Goal: Task Accomplishment & Management: Complete application form

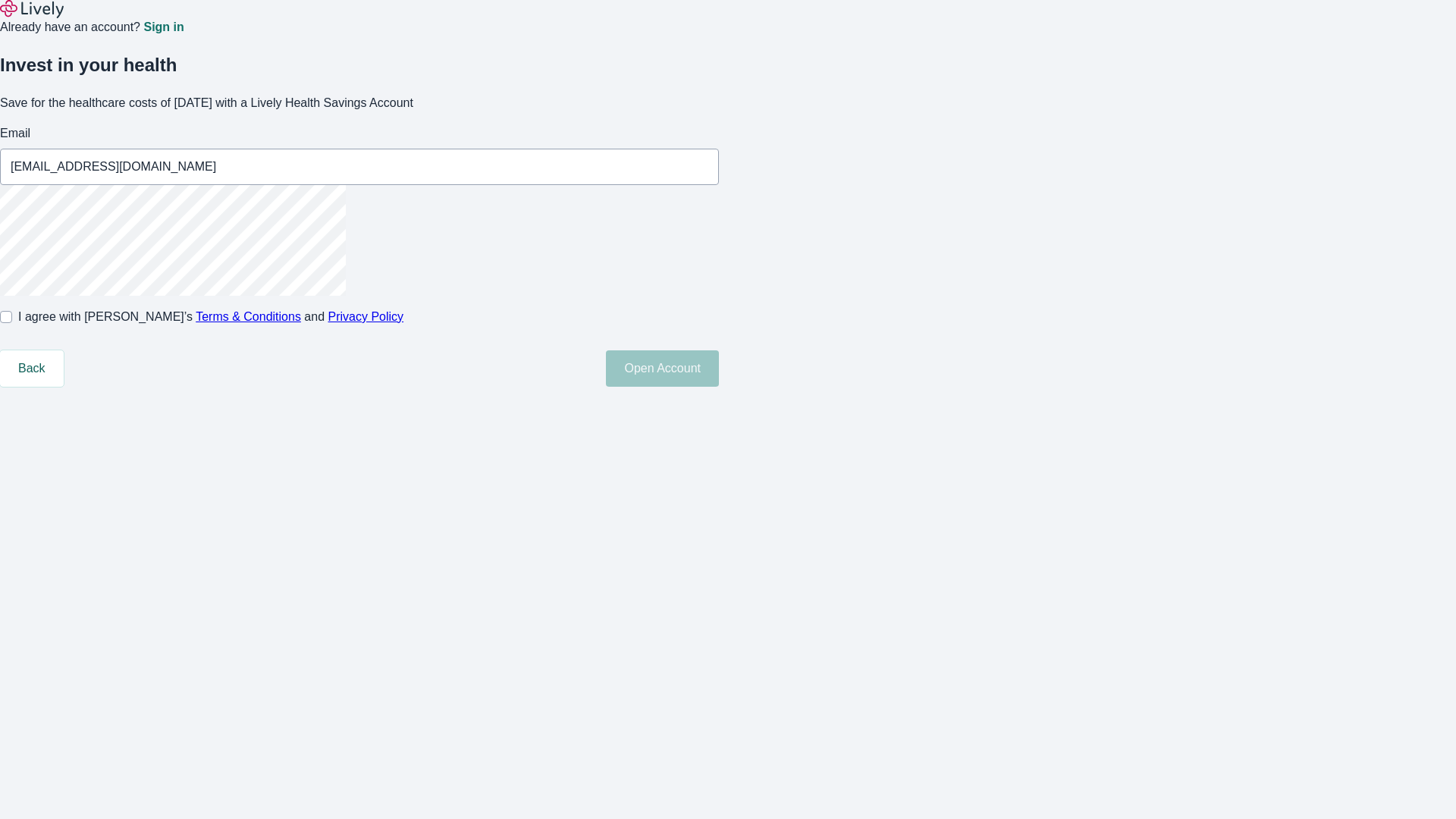
click at [12, 323] on input "I agree with Lively’s Terms & Conditions and Privacy Policy" at bounding box center [6, 317] width 12 height 12
checkbox input "true"
click at [719, 387] on button "Open Account" at bounding box center [662, 368] width 113 height 36
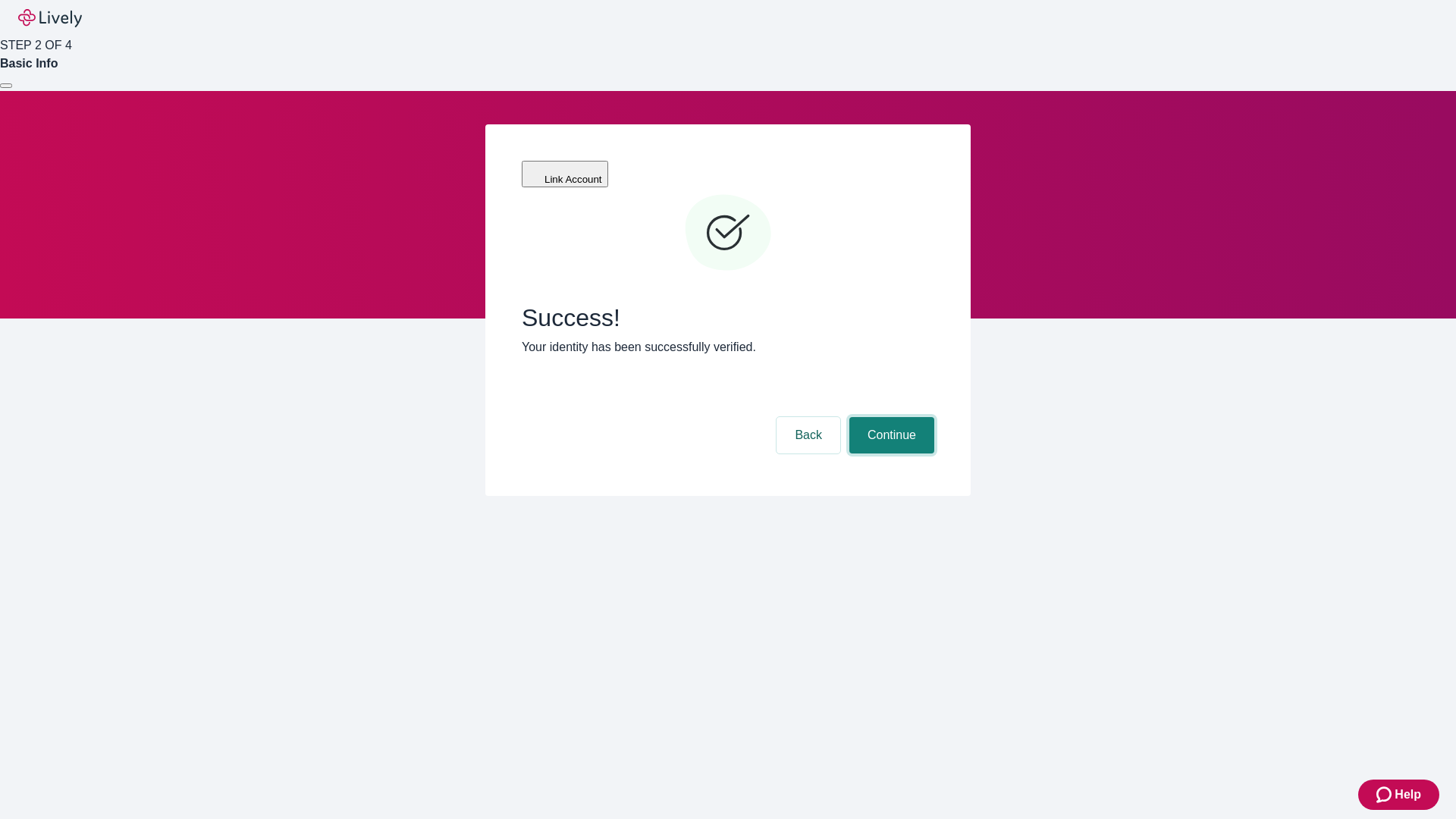
click at [889, 417] on button "Continue" at bounding box center [891, 435] width 85 height 36
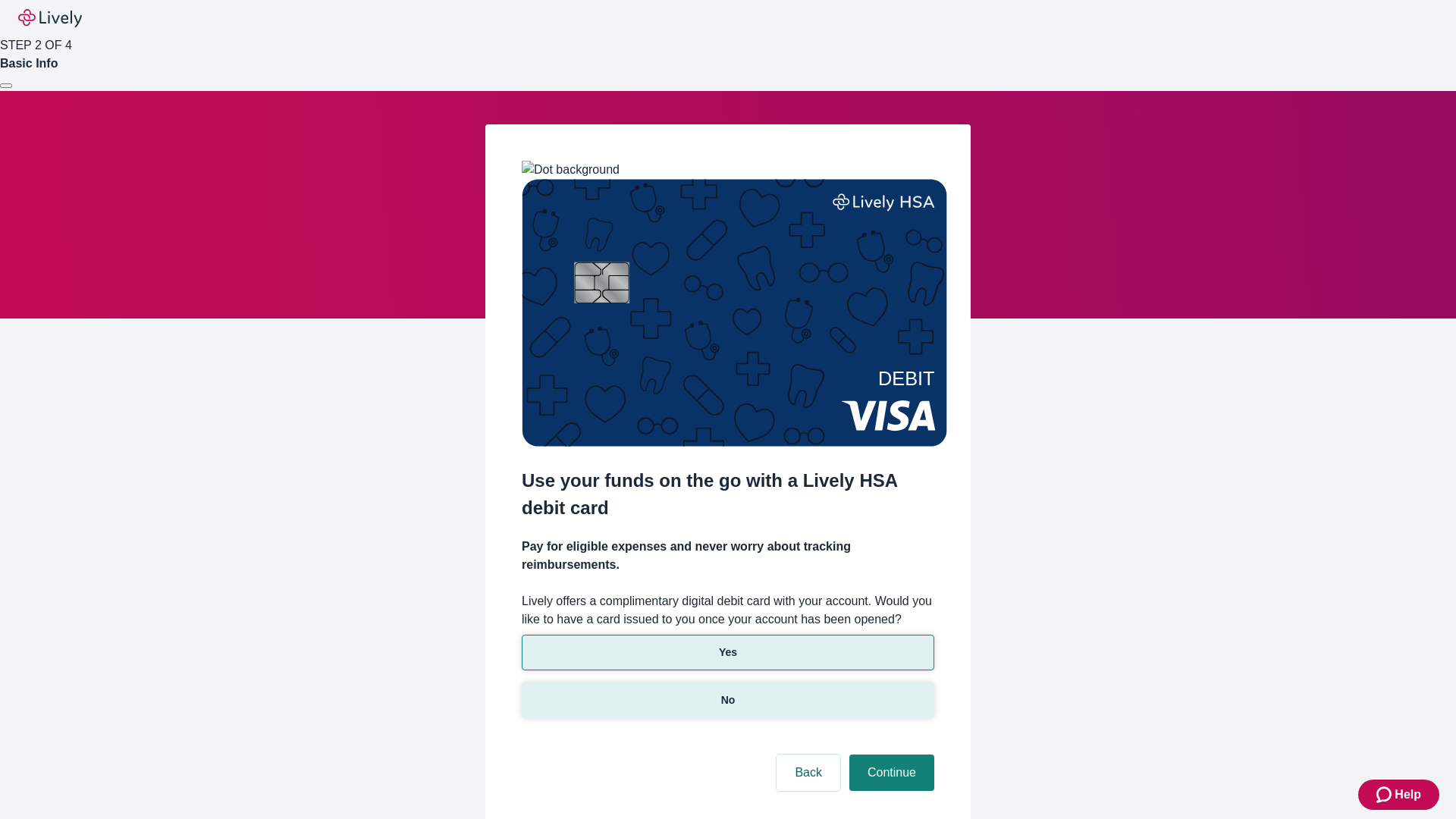
click at [728, 693] on p "No" at bounding box center [728, 700] width 15 height 16
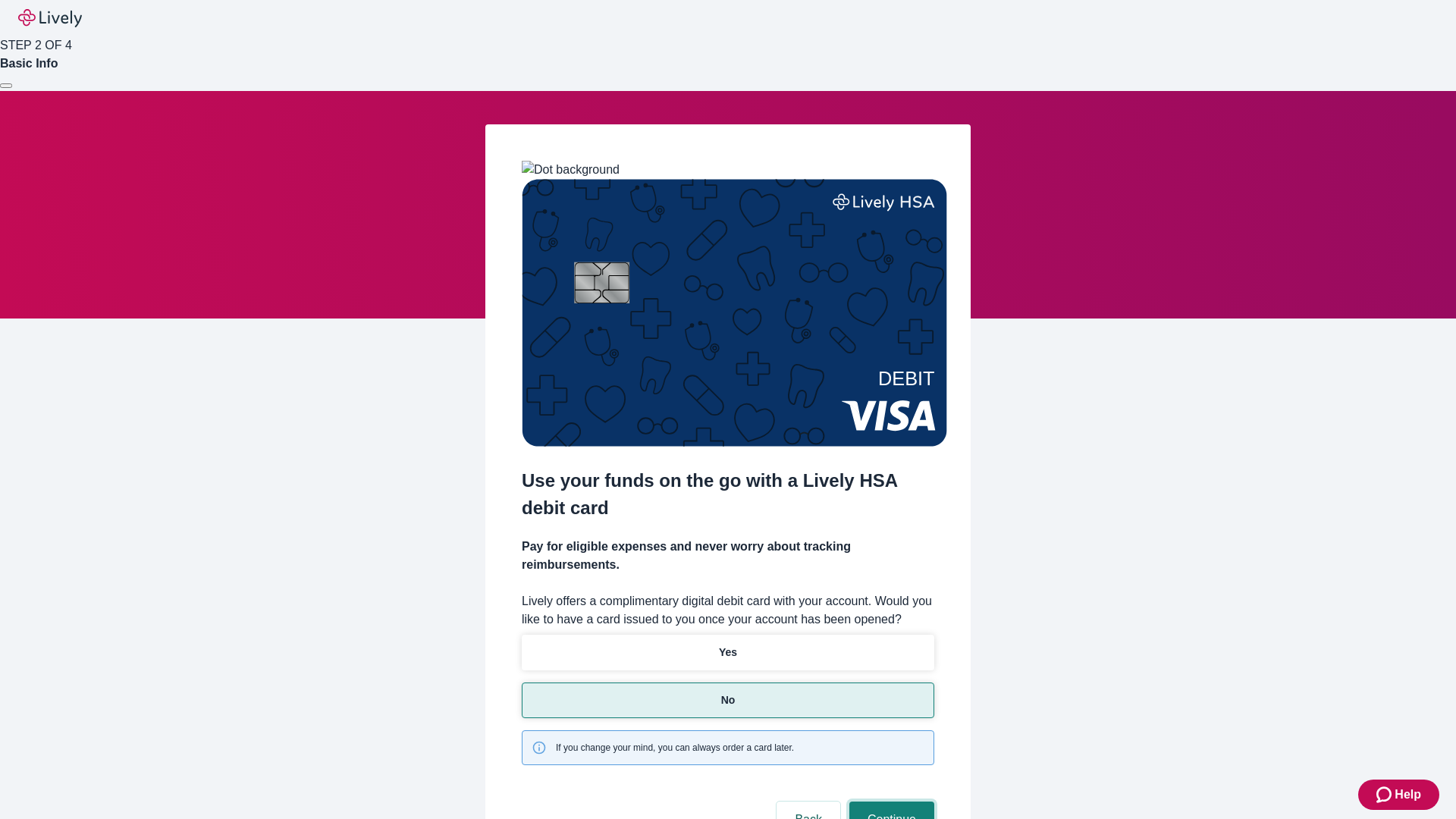
click at [889, 802] on button "Continue" at bounding box center [891, 820] width 85 height 36
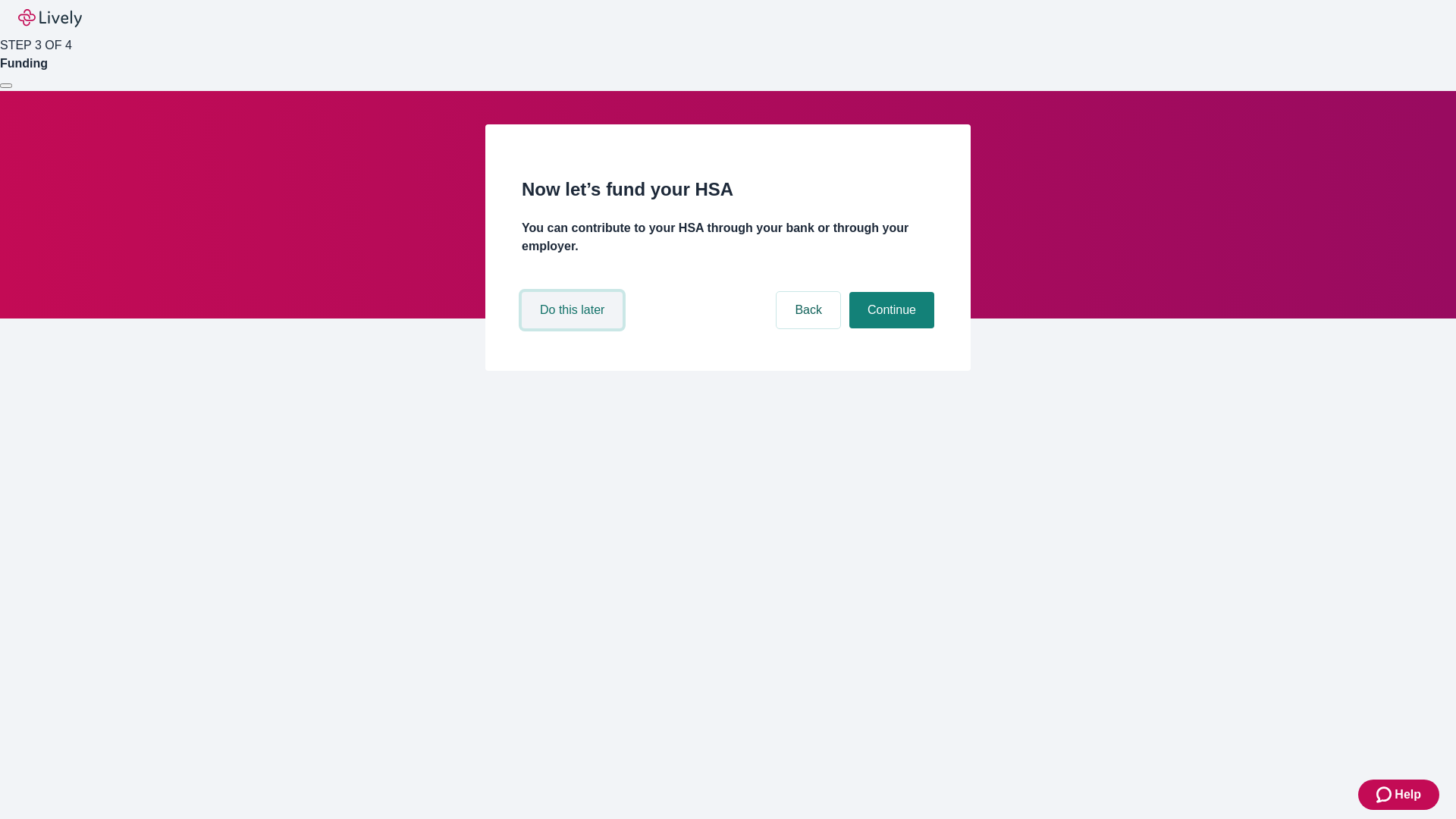
click at [574, 328] on button "Do this later" at bounding box center [572, 310] width 101 height 36
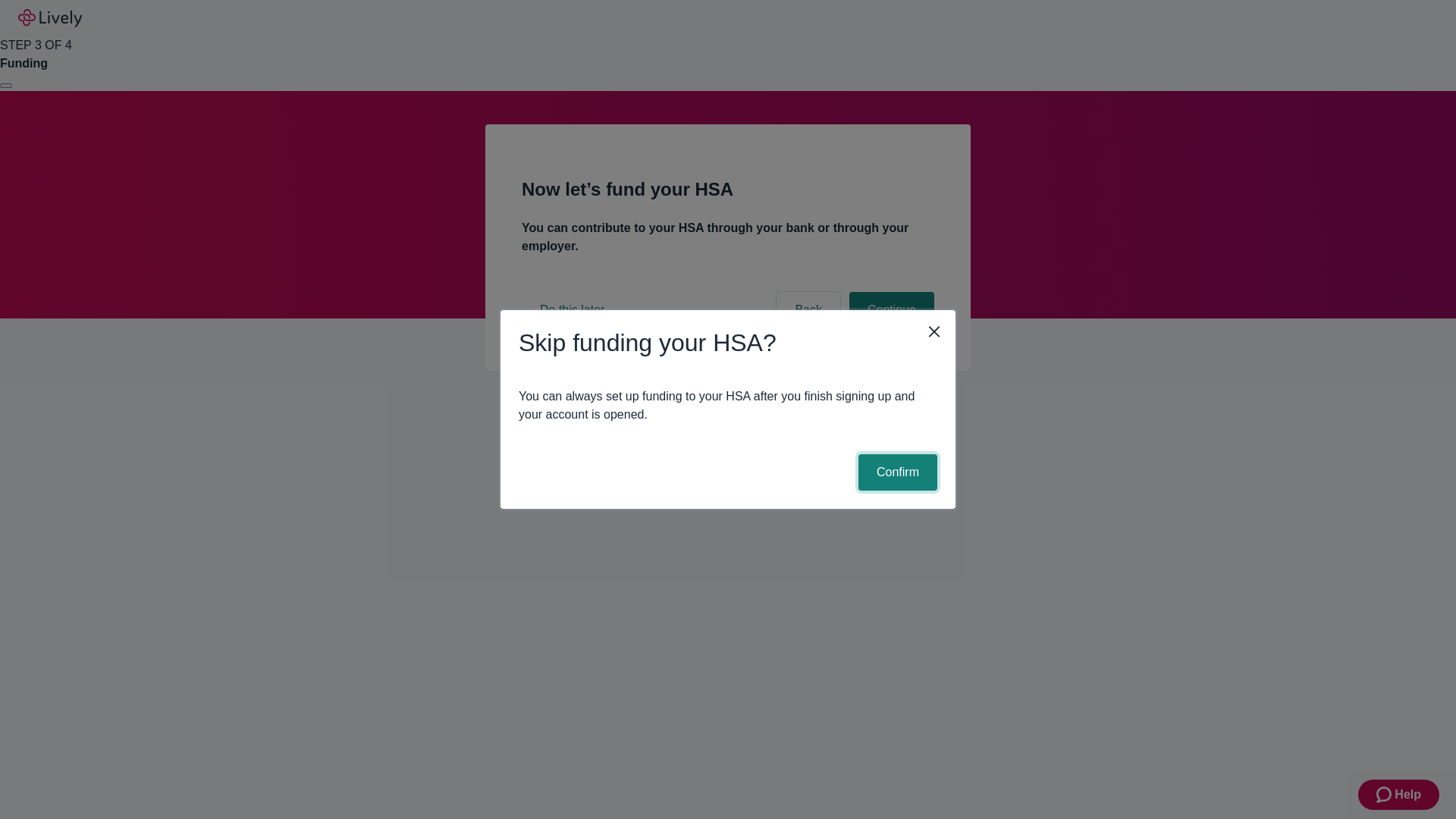
click at [896, 472] on button "Confirm" at bounding box center [898, 472] width 79 height 36
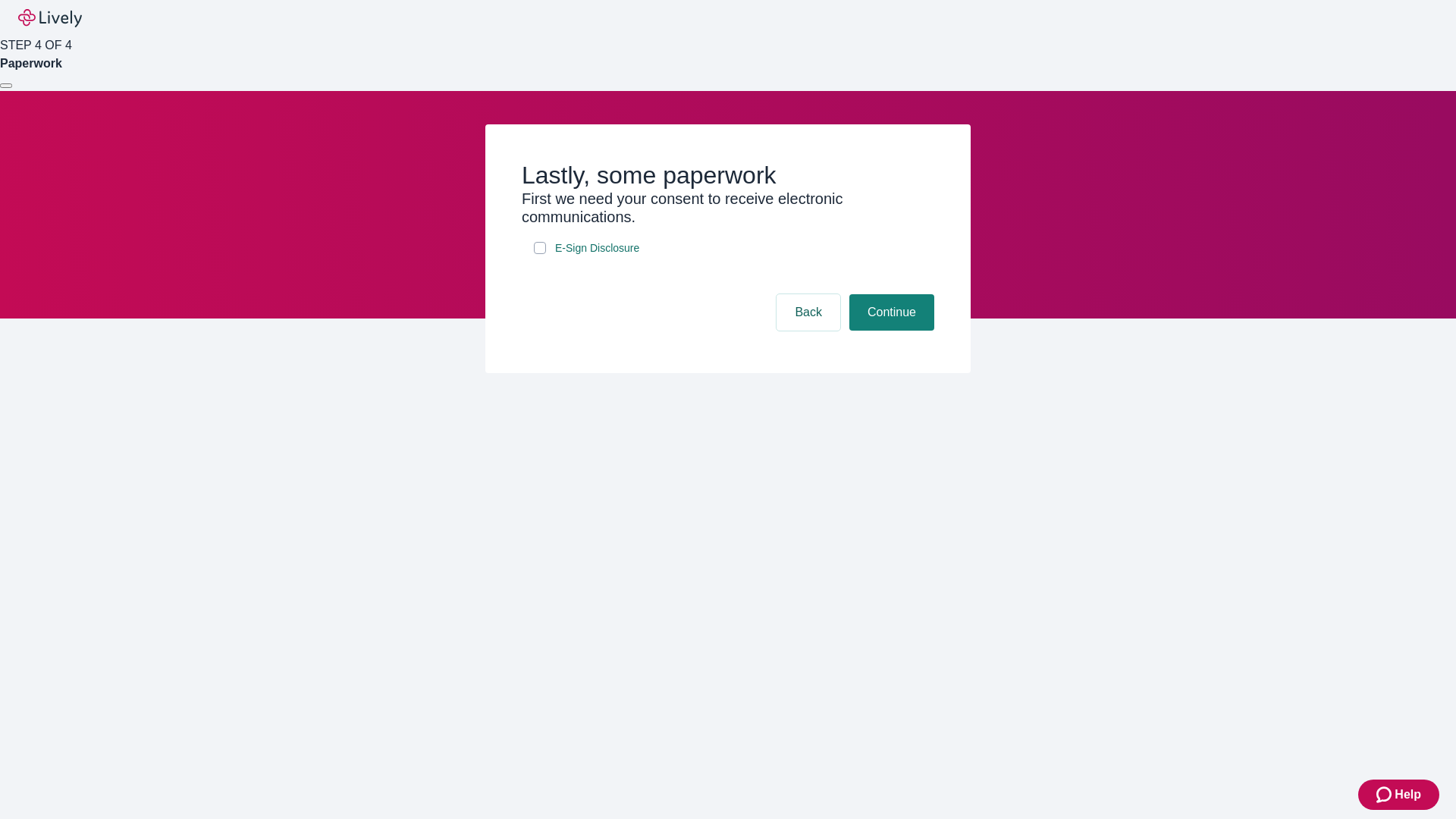
click at [540, 254] on input "E-Sign Disclosure" at bounding box center [540, 248] width 12 height 12
checkbox input "true"
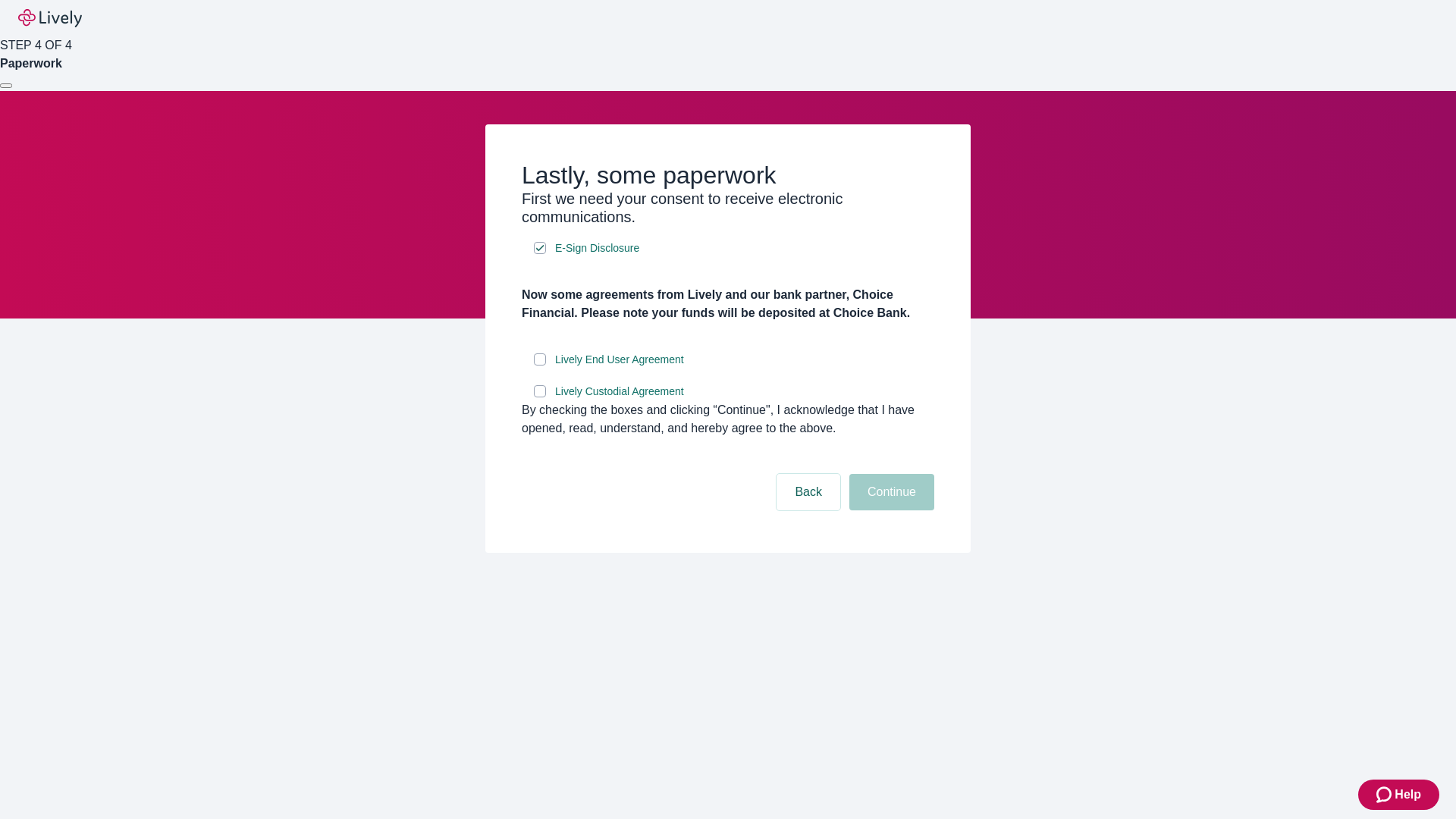
click at [540, 365] on input "Lively End User Agreement" at bounding box center [540, 360] width 12 height 12
checkbox input "true"
click at [540, 398] on input "Lively Custodial Agreement" at bounding box center [540, 391] width 12 height 12
checkbox input "true"
click at [889, 510] on button "Continue" at bounding box center [891, 492] width 85 height 36
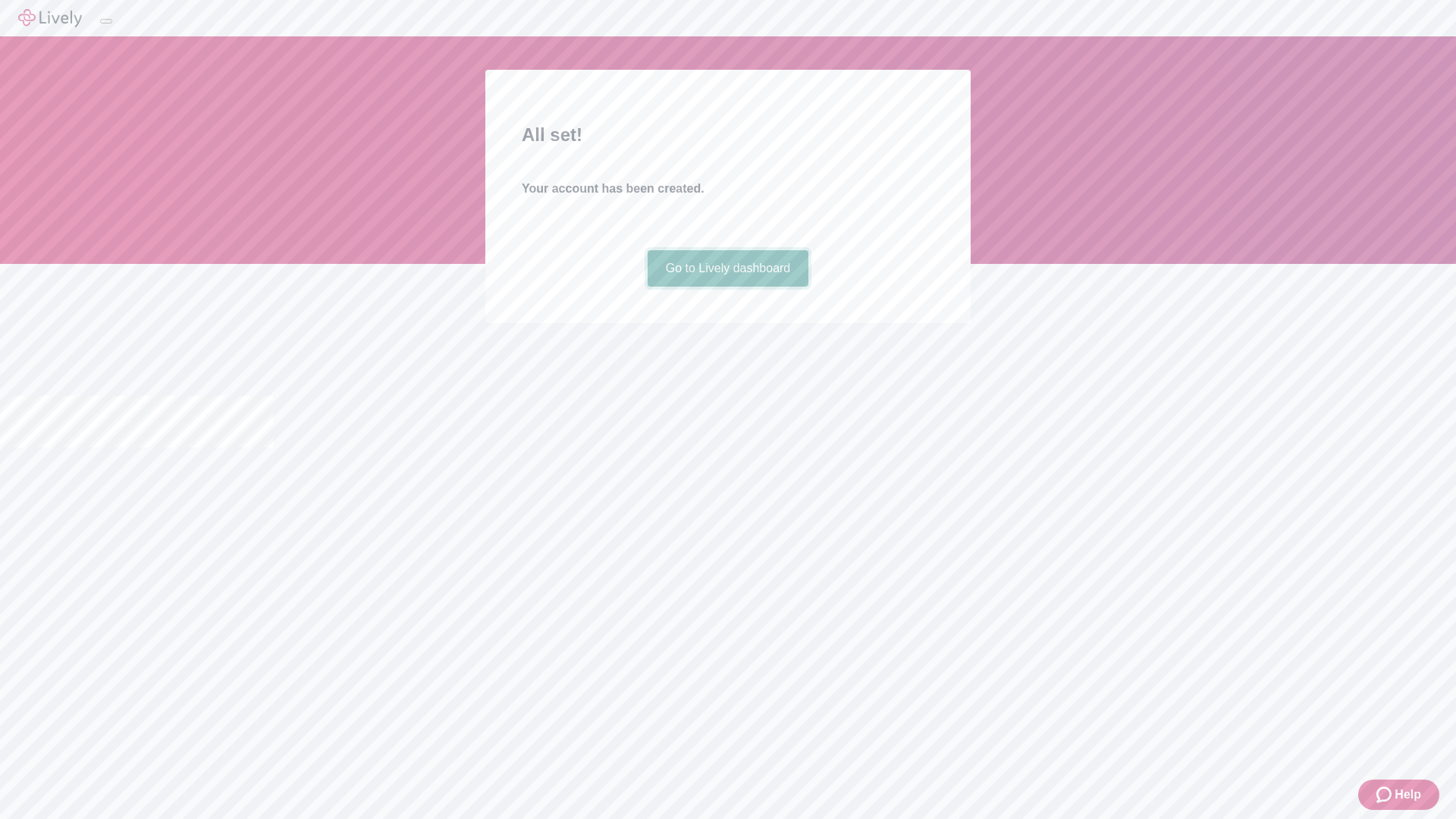
click at [728, 287] on link "Go to Lively dashboard" at bounding box center [728, 268] width 162 height 36
